Goal: Information Seeking & Learning: Check status

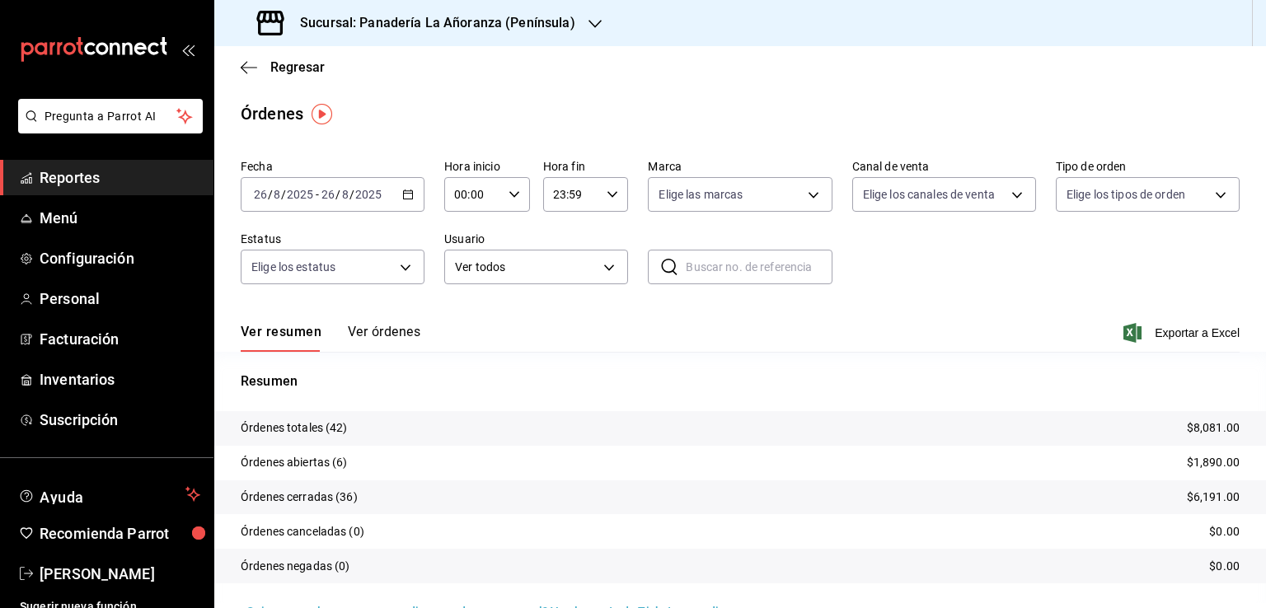
click at [119, 178] on span "Reportes" at bounding box center [120, 178] width 161 height 22
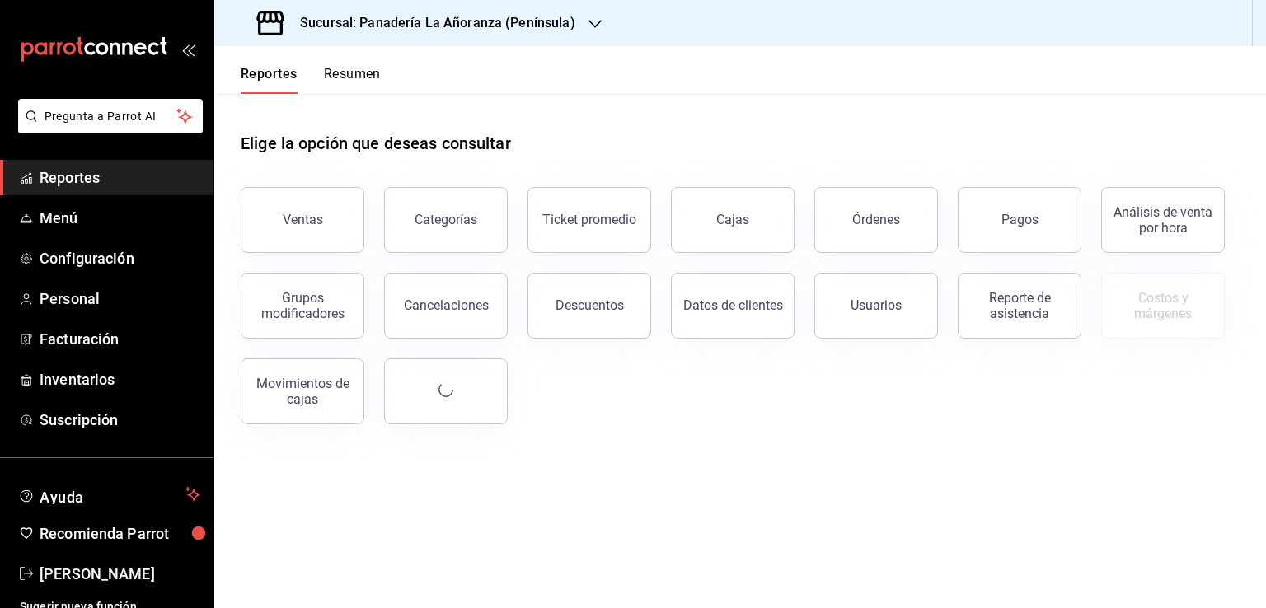
click at [220, 190] on div "Elige la opción que deseas consultar Ventas Categorías Ticket promedio Cajas Ór…" at bounding box center [740, 272] width 1052 height 357
click at [300, 222] on div "Ventas" at bounding box center [303, 220] width 40 height 16
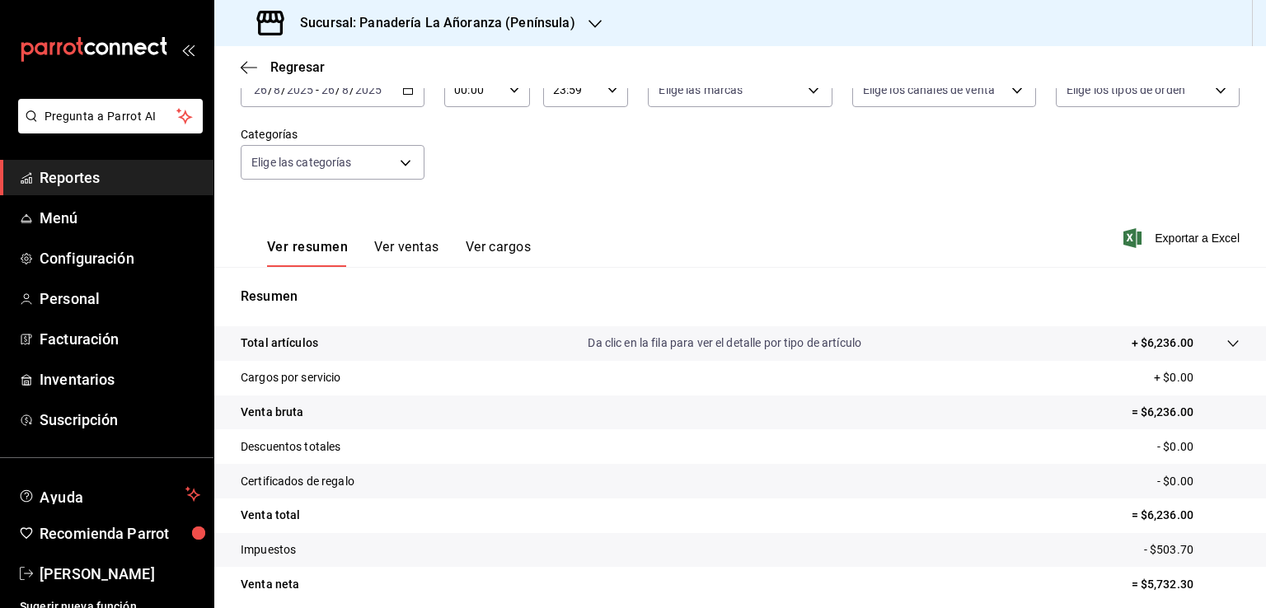
scroll to position [181, 0]
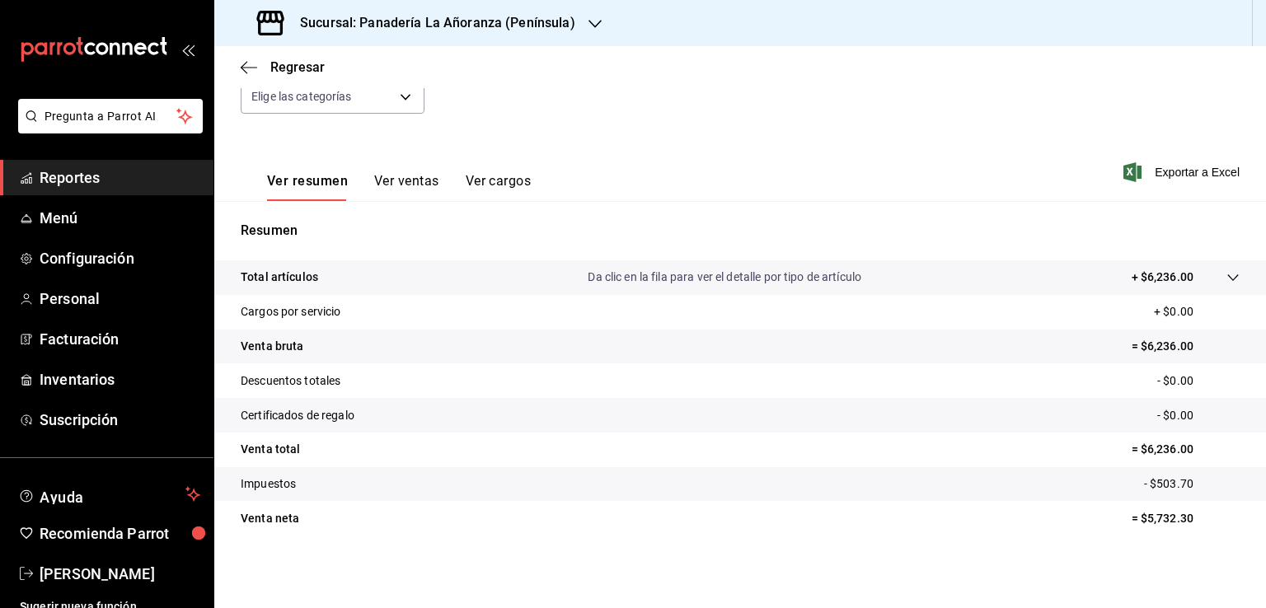
click at [498, 186] on button "Ver cargos" at bounding box center [499, 187] width 66 height 28
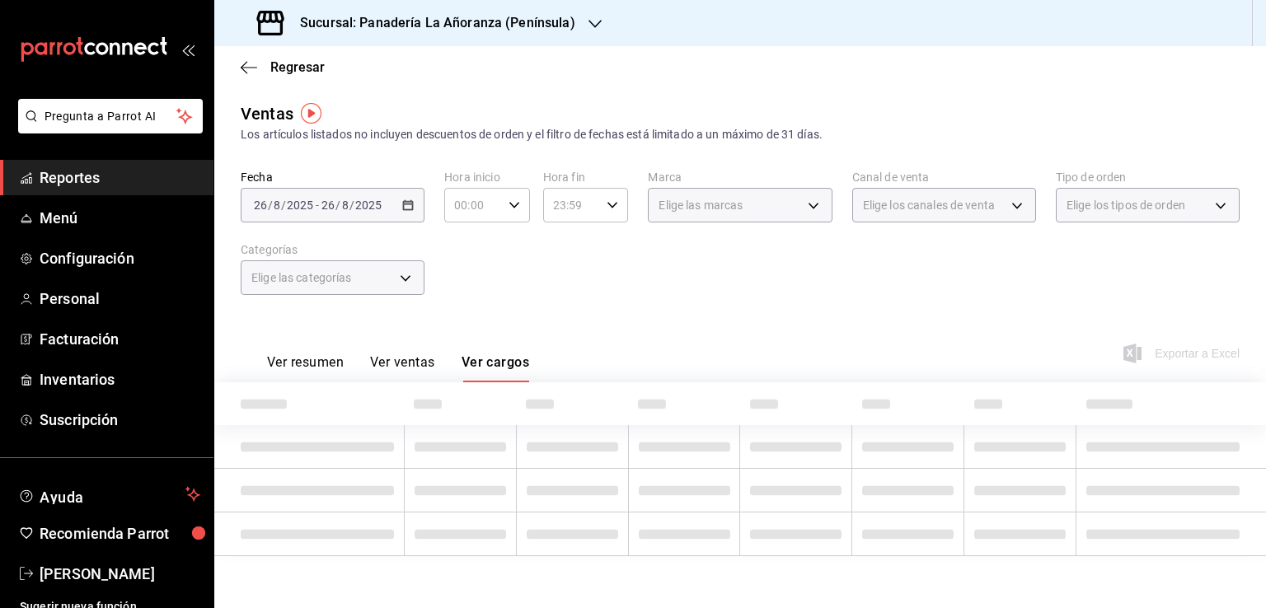
scroll to position [84, 0]
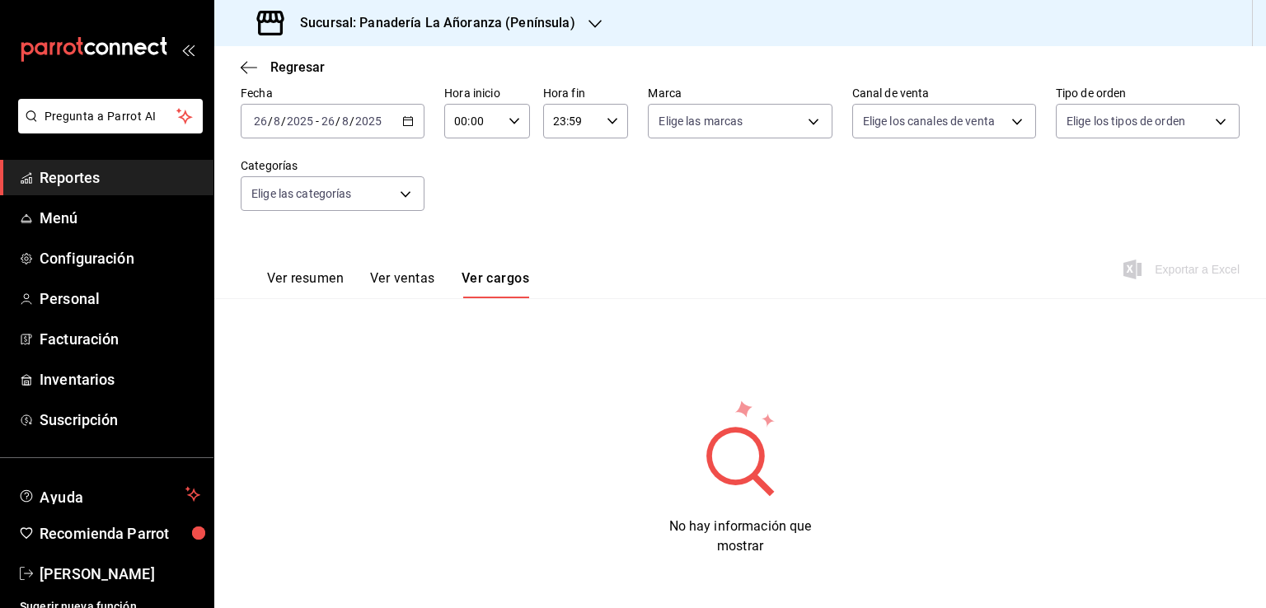
click at [406, 273] on button "Ver ventas" at bounding box center [402, 284] width 65 height 28
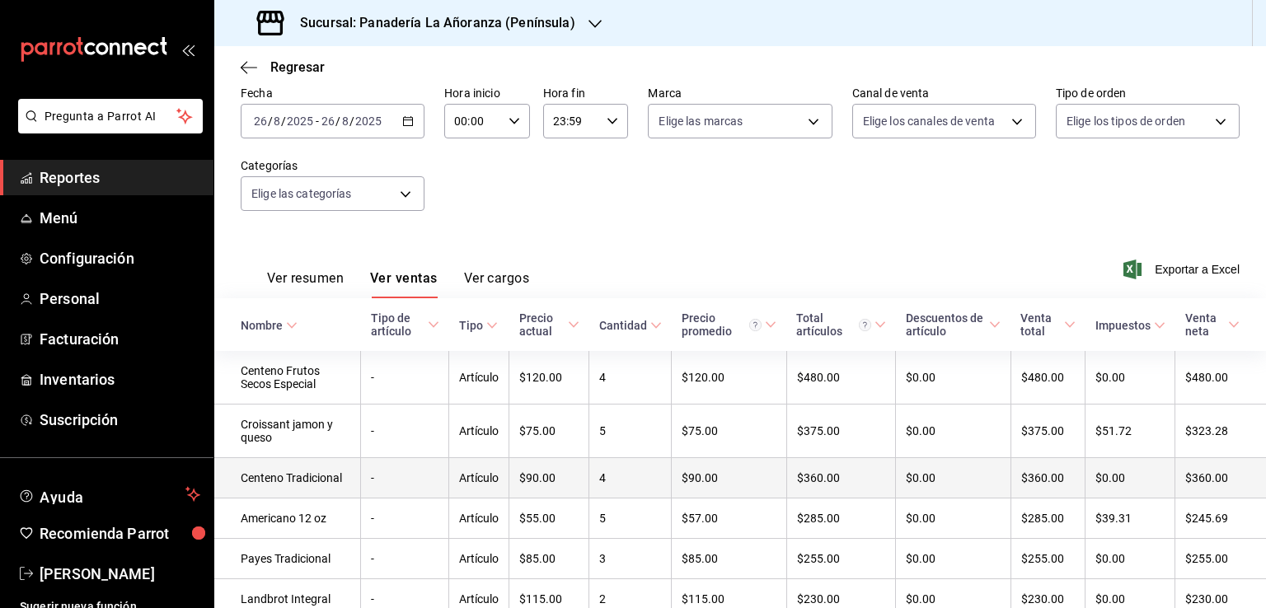
scroll to position [167, 0]
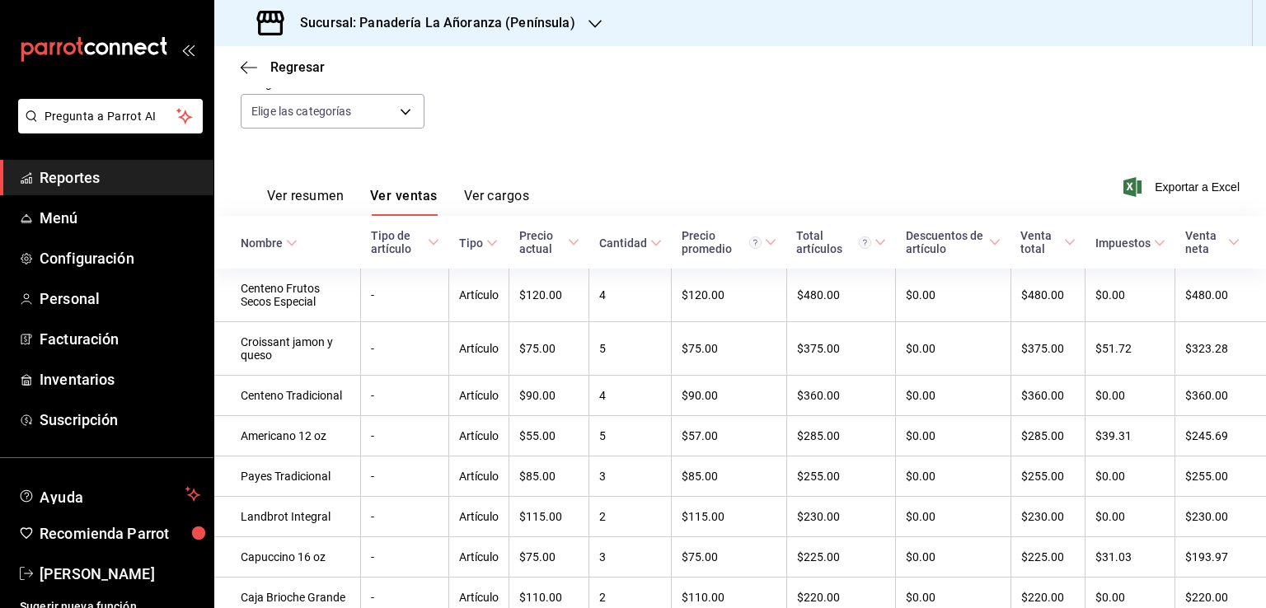
click at [294, 205] on button "Ver resumen" at bounding box center [305, 202] width 77 height 28
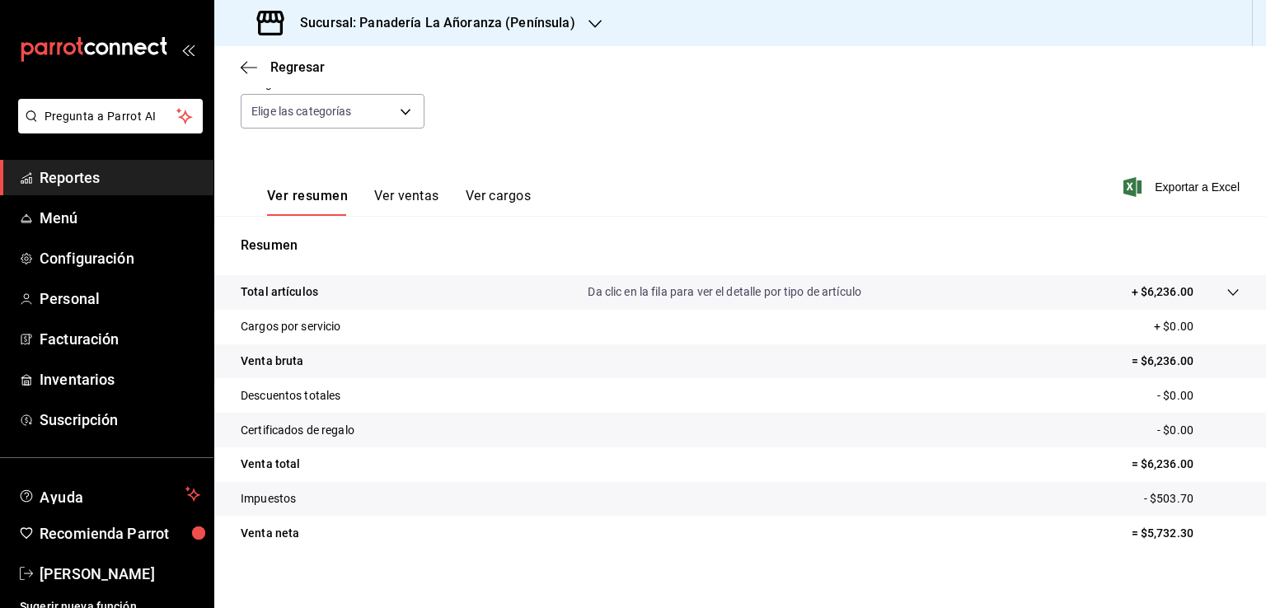
click at [917, 100] on div "Fecha [DATE] [DATE] - [DATE] [DATE] Hora inicio 00:00 Hora inicio Hora fin 23:5…" at bounding box center [740, 75] width 999 height 145
